Goal: Information Seeking & Learning: Understand process/instructions

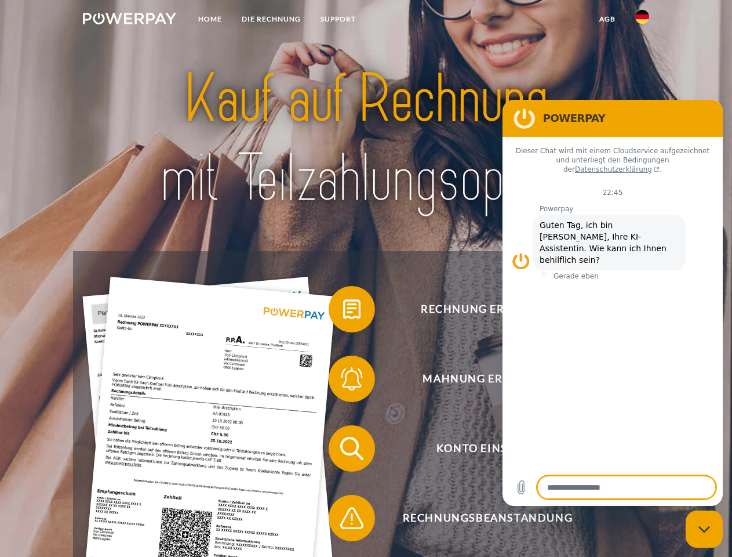
click at [129, 20] on img at bounding box center [129, 19] width 93 height 12
click at [643, 20] on img at bounding box center [643, 17] width 14 height 14
click at [607, 19] on link "agb" at bounding box center [608, 19] width 36 height 21
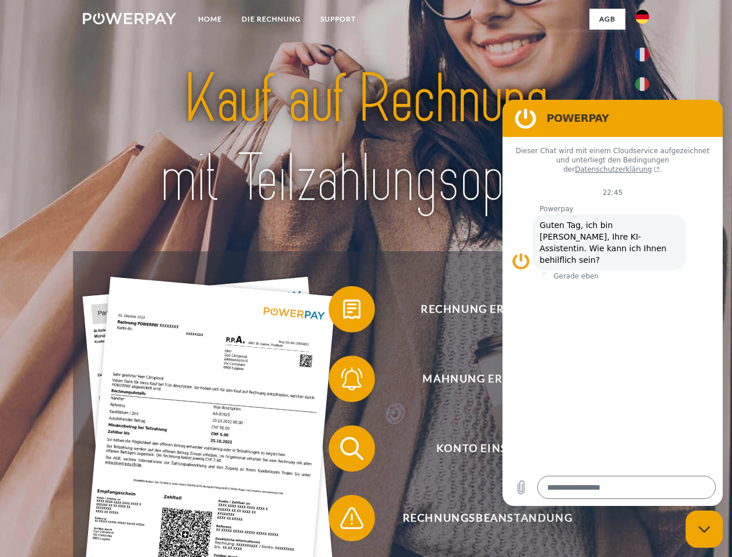
click at [343, 311] on span at bounding box center [335, 309] width 58 height 58
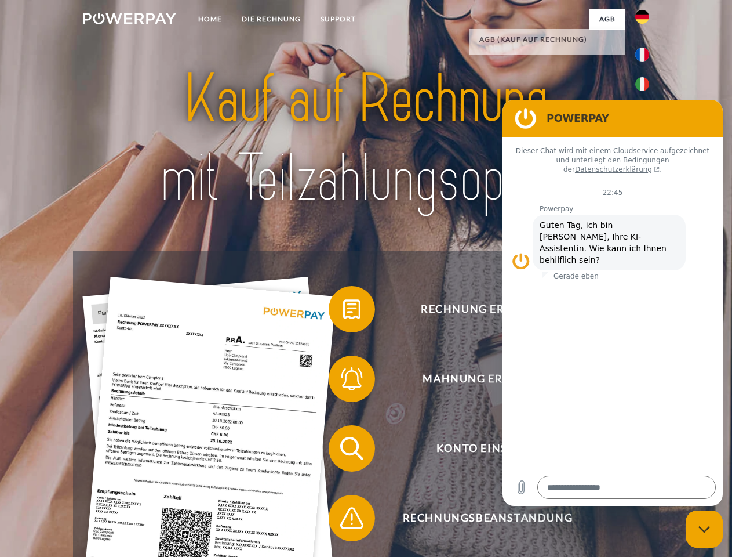
click at [343, 381] on span at bounding box center [335, 379] width 58 height 58
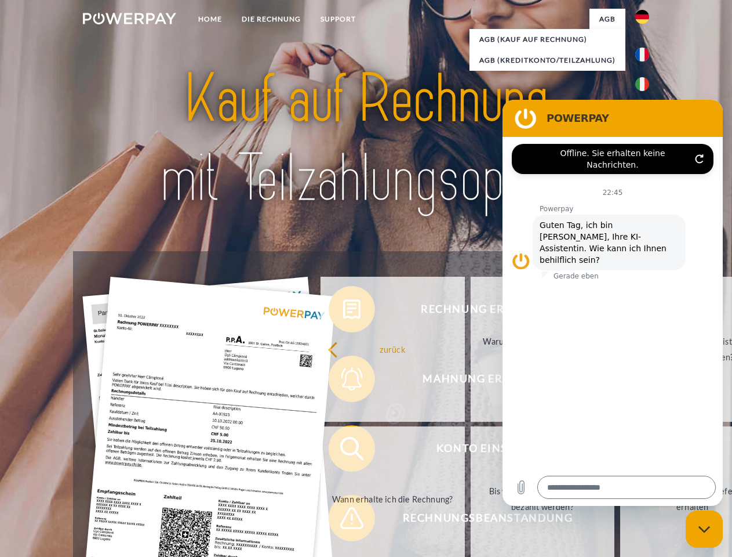
click at [471, 451] on link "Bis wann muss die Rechnung bezahlt werden?" at bounding box center [543, 498] width 144 height 145
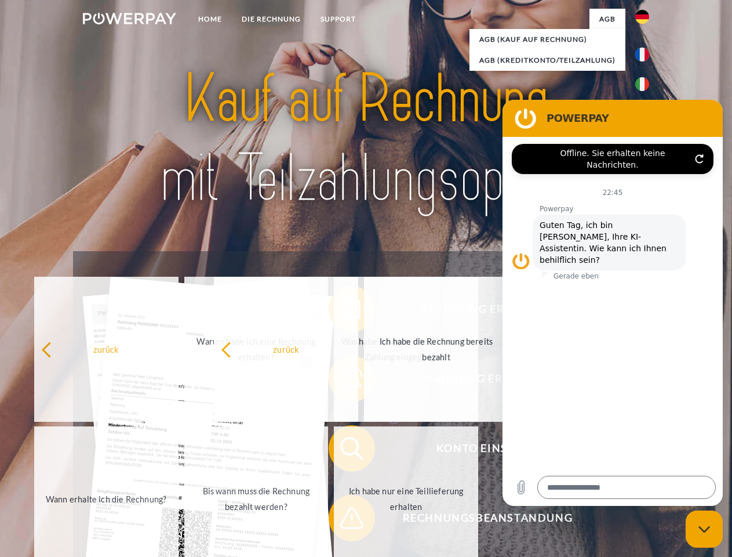
click at [343, 520] on span at bounding box center [335, 518] width 58 height 58
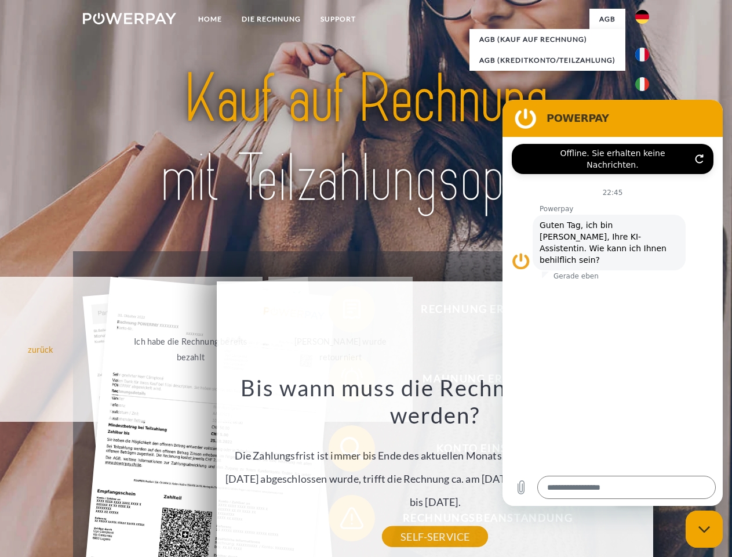
click at [705, 529] on icon "Messaging-Fenster schließen" at bounding box center [705, 529] width 12 height 8
type textarea "*"
